Goal: Find specific page/section: Find specific page/section

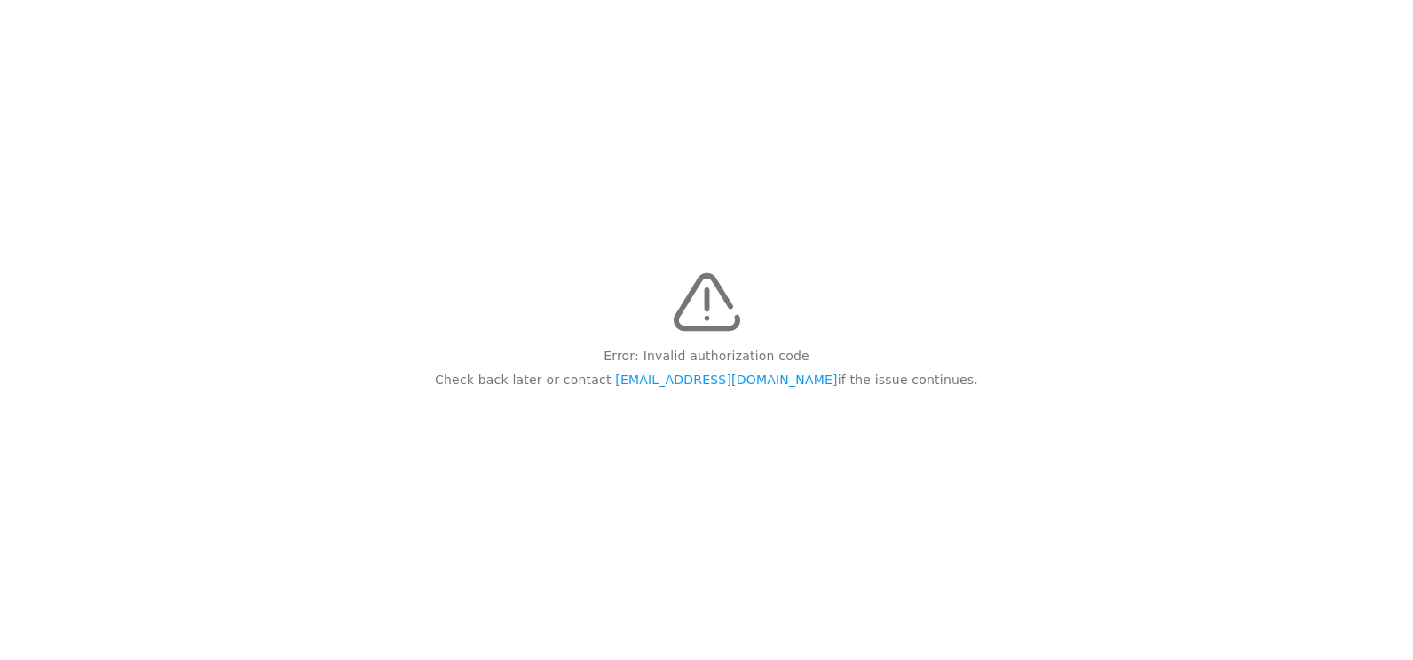
click at [668, 251] on div "Error: Invalid authorization code Check back later or contact [EMAIL_ADDRESS][D…" at bounding box center [706, 330] width 1413 height 660
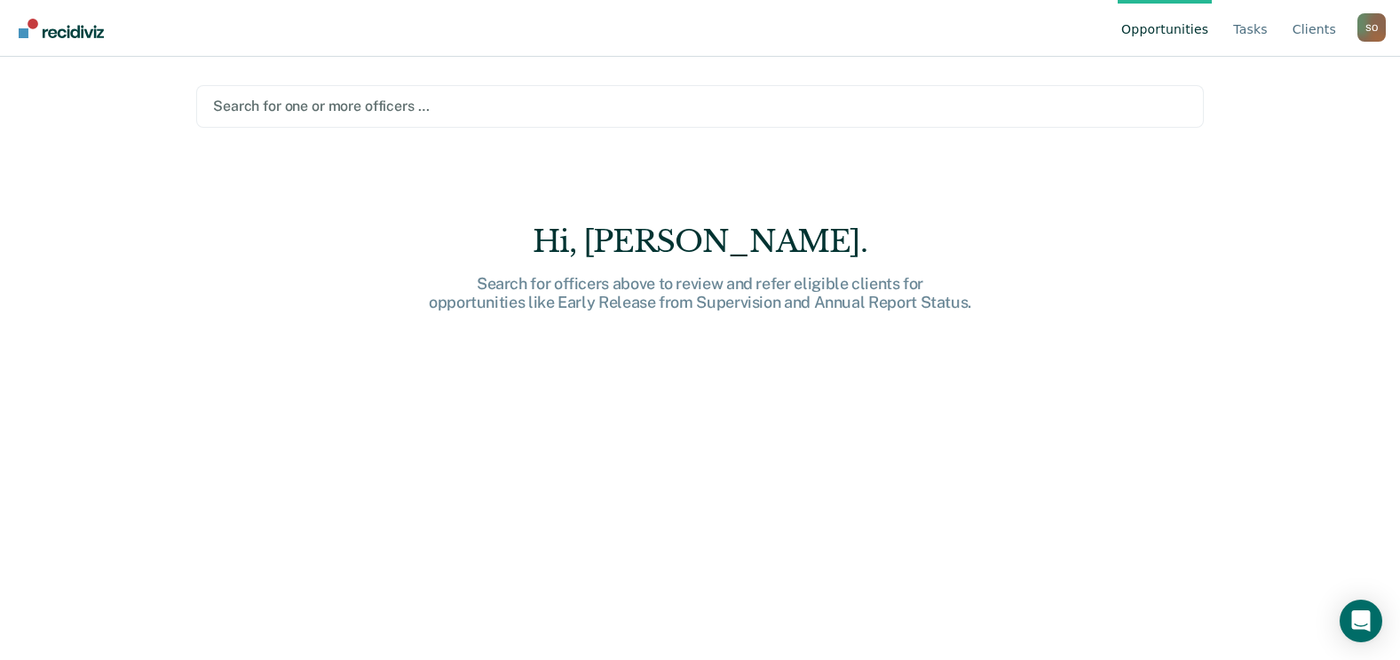
click at [324, 97] on div at bounding box center [700, 106] width 974 height 20
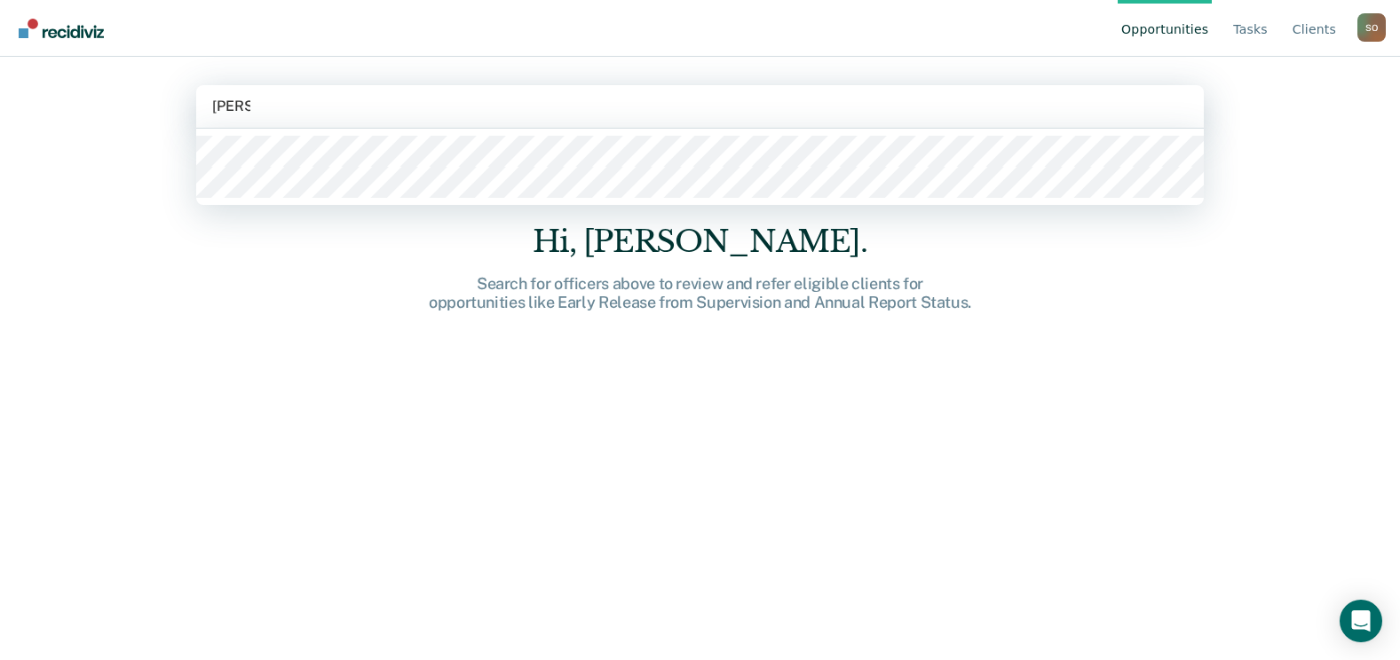
type input "owens"
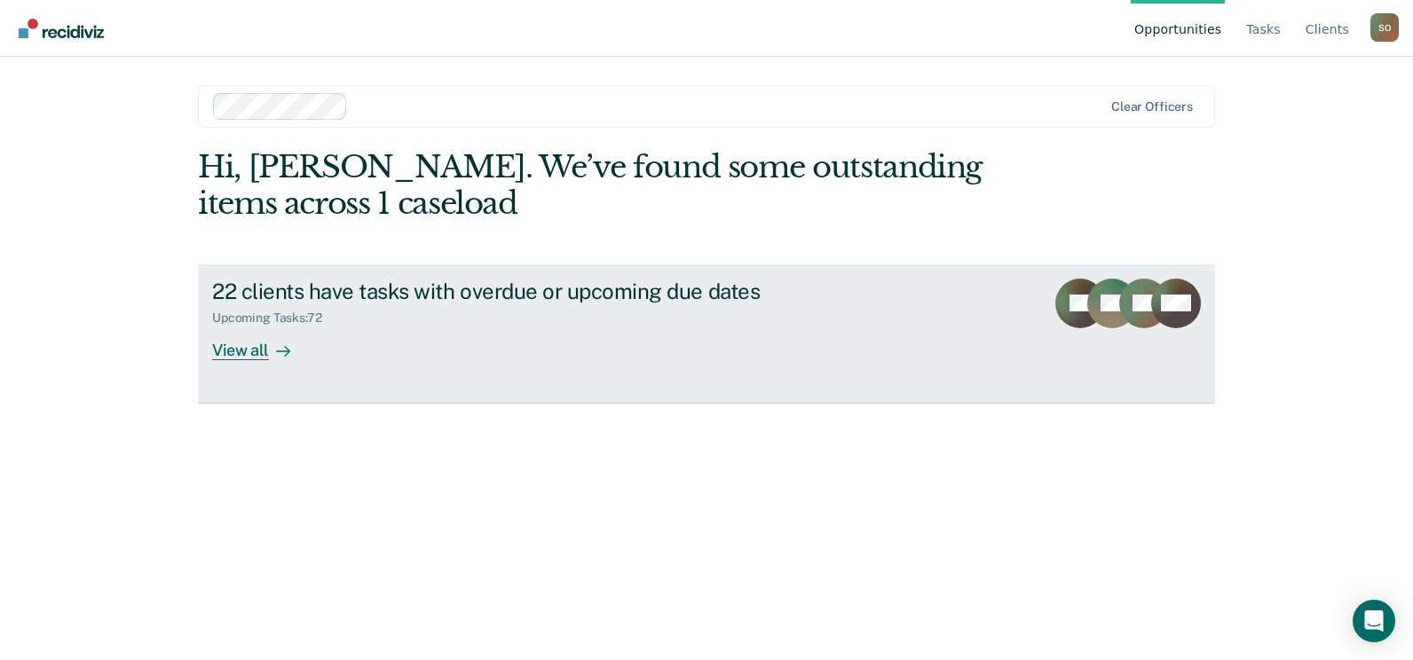
click at [345, 285] on div "22 clients have tasks with overdue or upcoming due dates" at bounding box center [523, 292] width 623 height 26
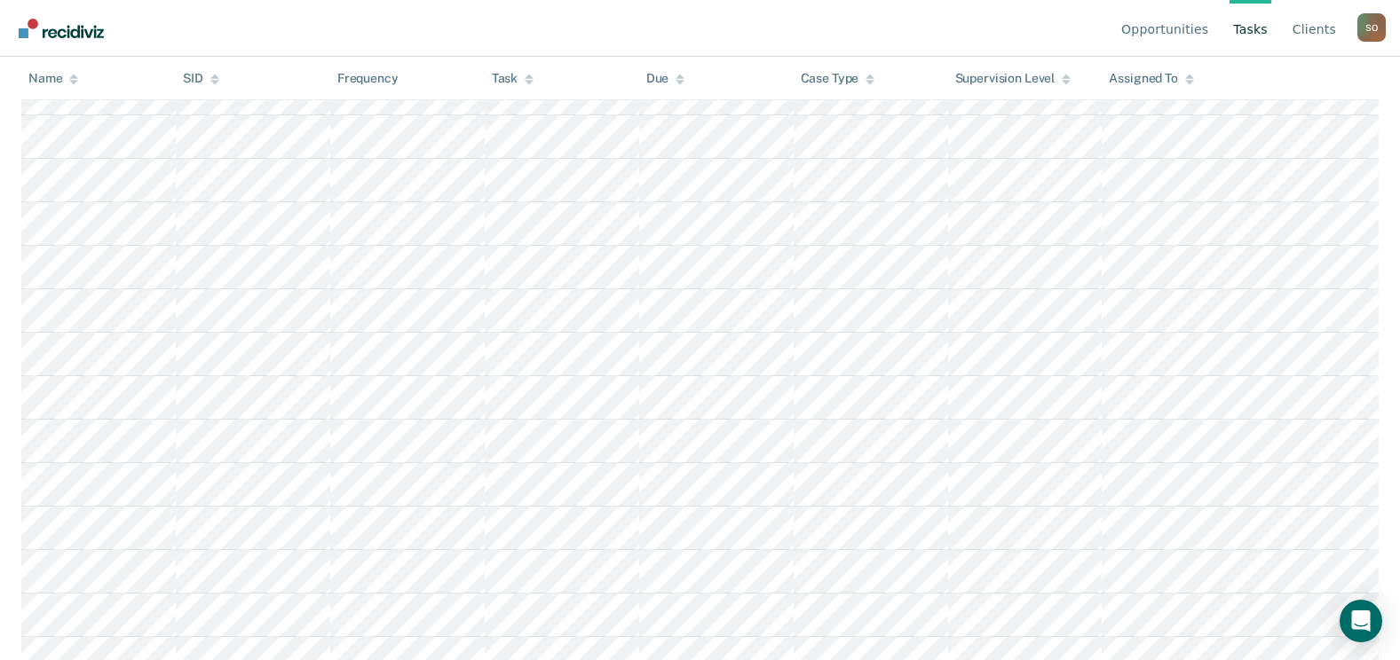
scroll to position [3044, 0]
click at [1313, 36] on link "Client s" at bounding box center [1314, 28] width 51 height 57
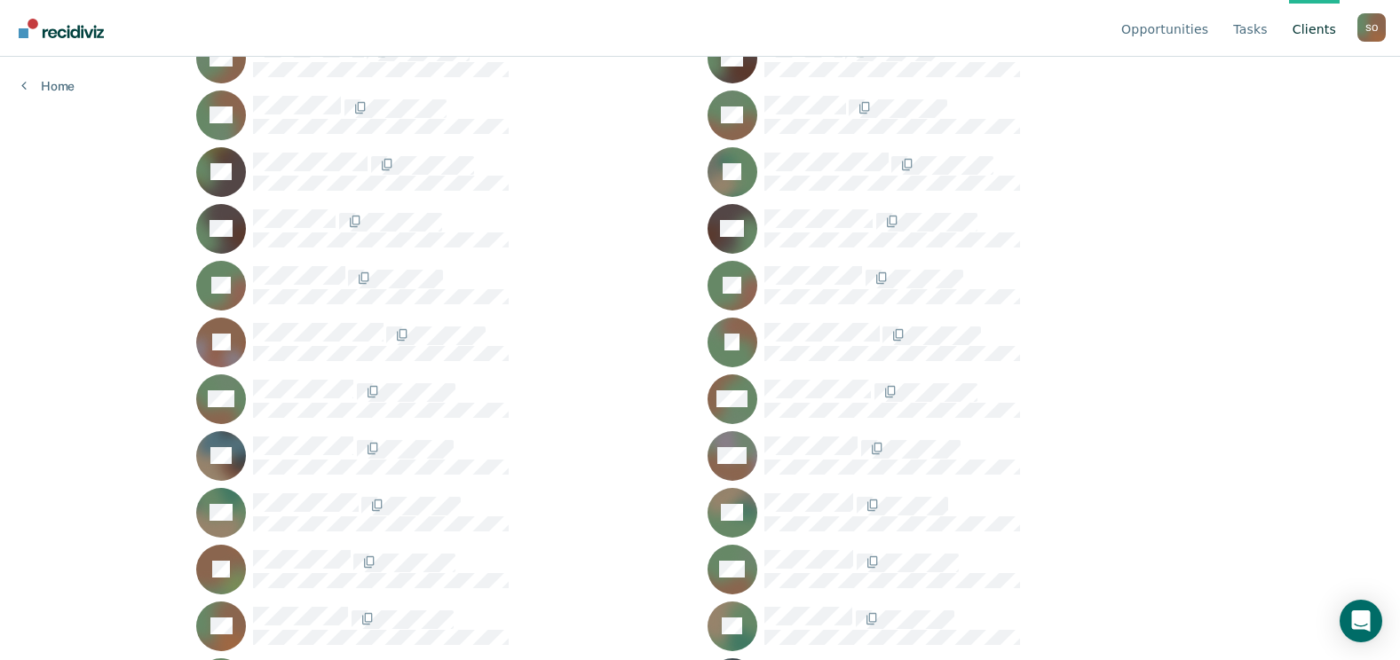
scroll to position [266, 0]
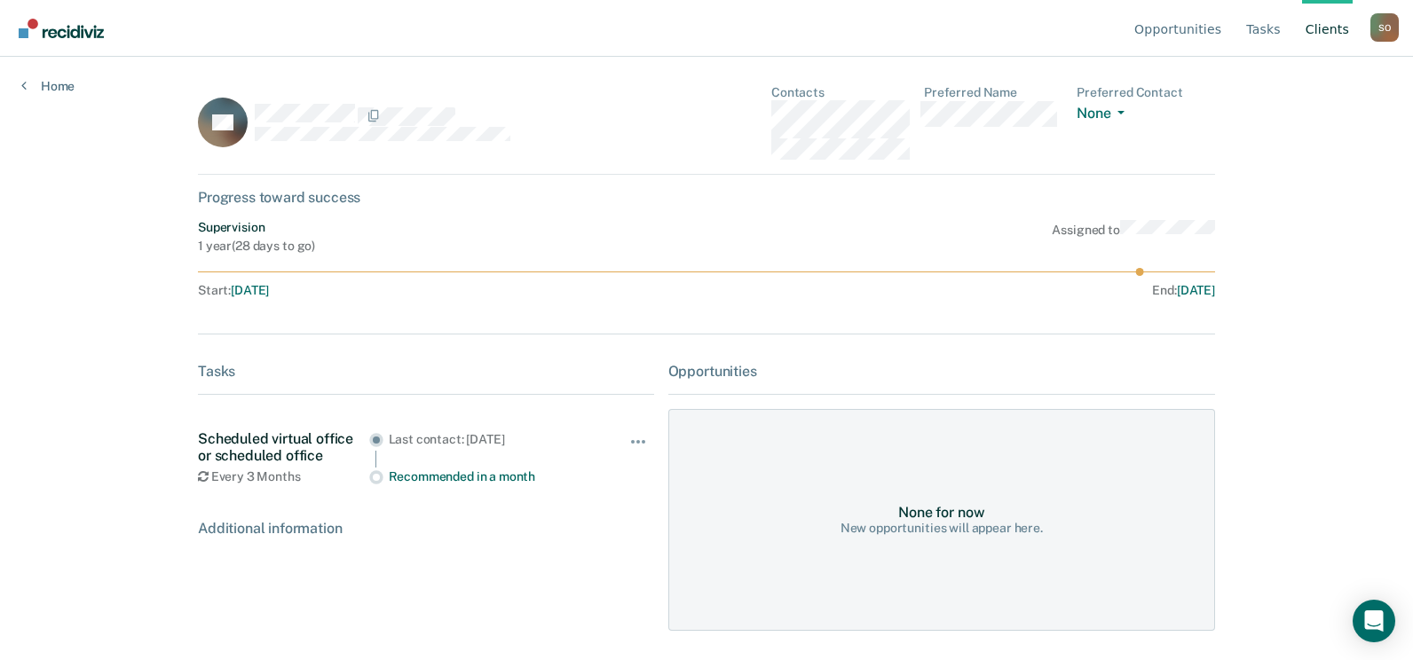
click at [52, 77] on div "Home" at bounding box center [48, 75] width 96 height 37
click at [52, 81] on link "Home" at bounding box center [47, 86] width 53 height 16
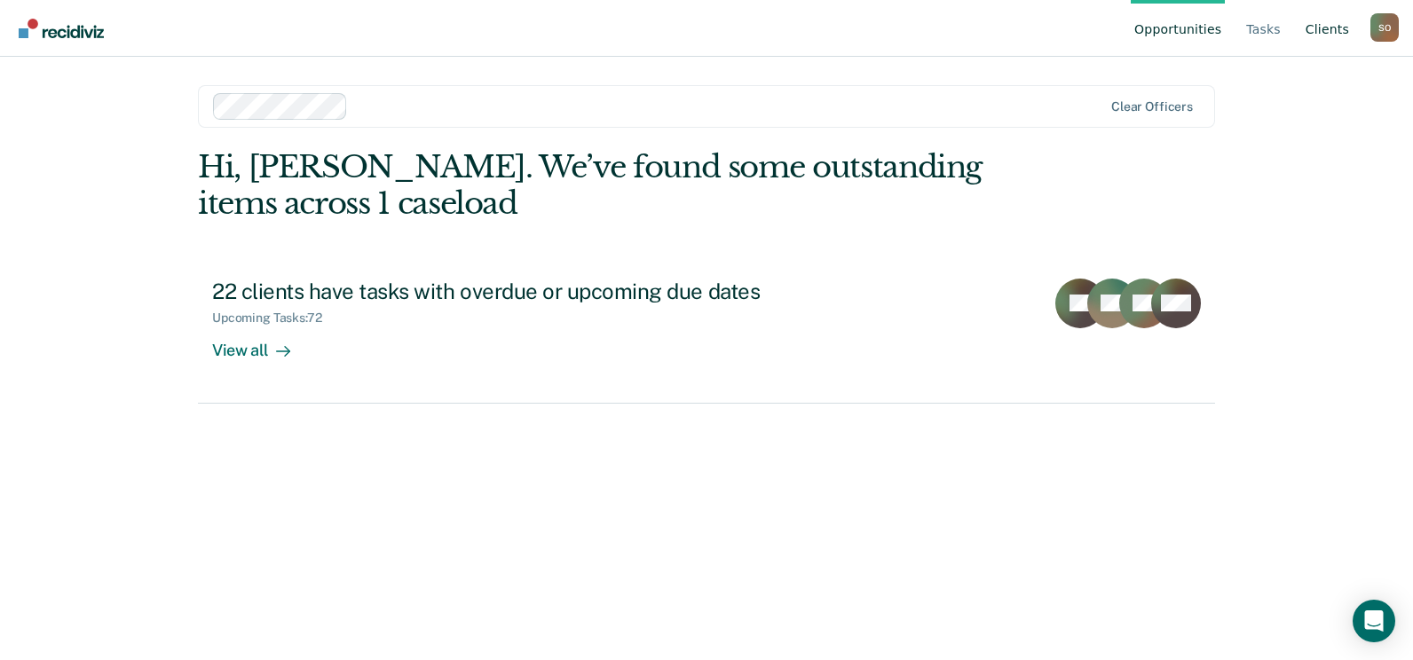
click at [1331, 23] on link "Client s" at bounding box center [1327, 28] width 51 height 57
